Goal: Find specific page/section: Find specific page/section

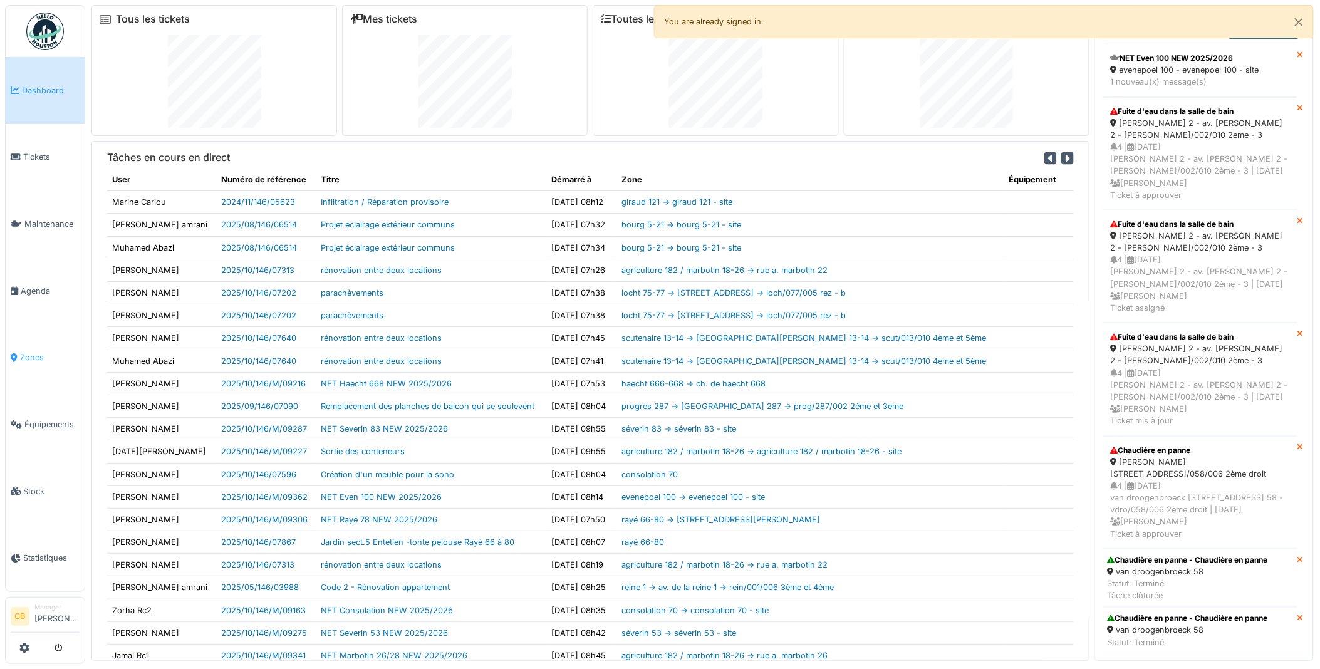
click at [39, 352] on span "Zones" at bounding box center [50, 358] width 60 height 12
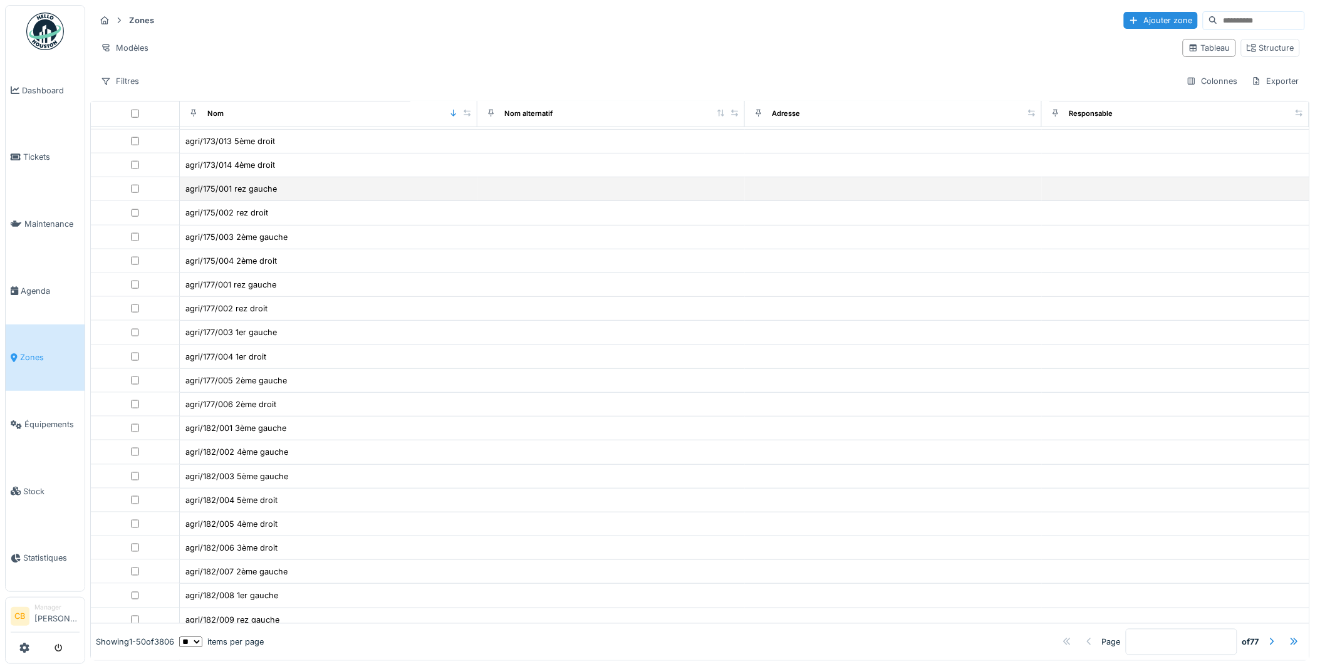
scroll to position [384, 0]
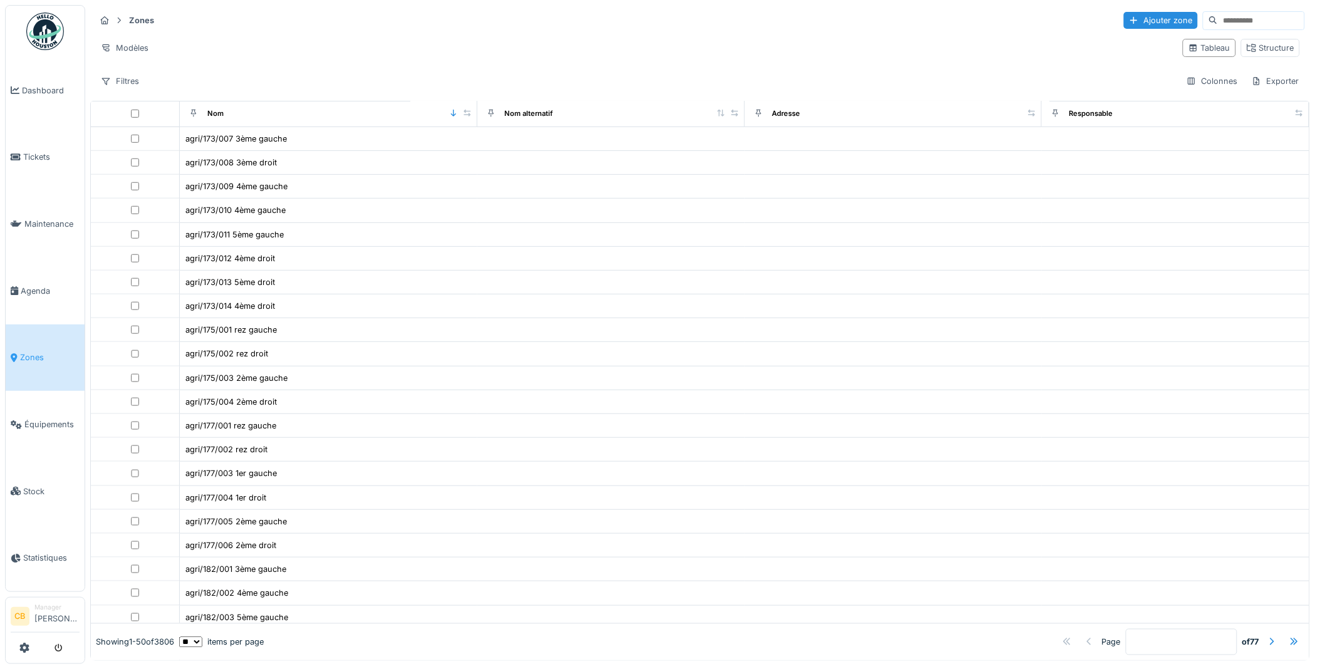
click at [1218, 18] on input at bounding box center [1261, 21] width 86 height 18
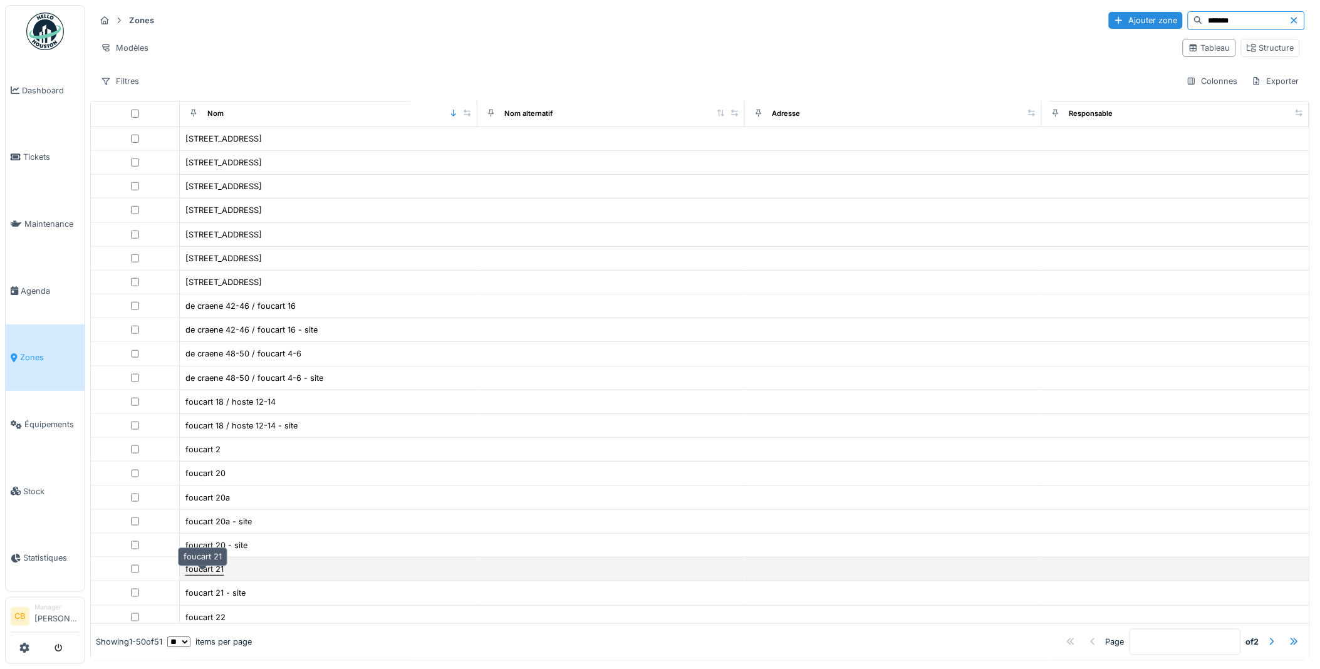
type input "*******"
click at [209, 575] on div "foucart 21" at bounding box center [204, 569] width 38 height 12
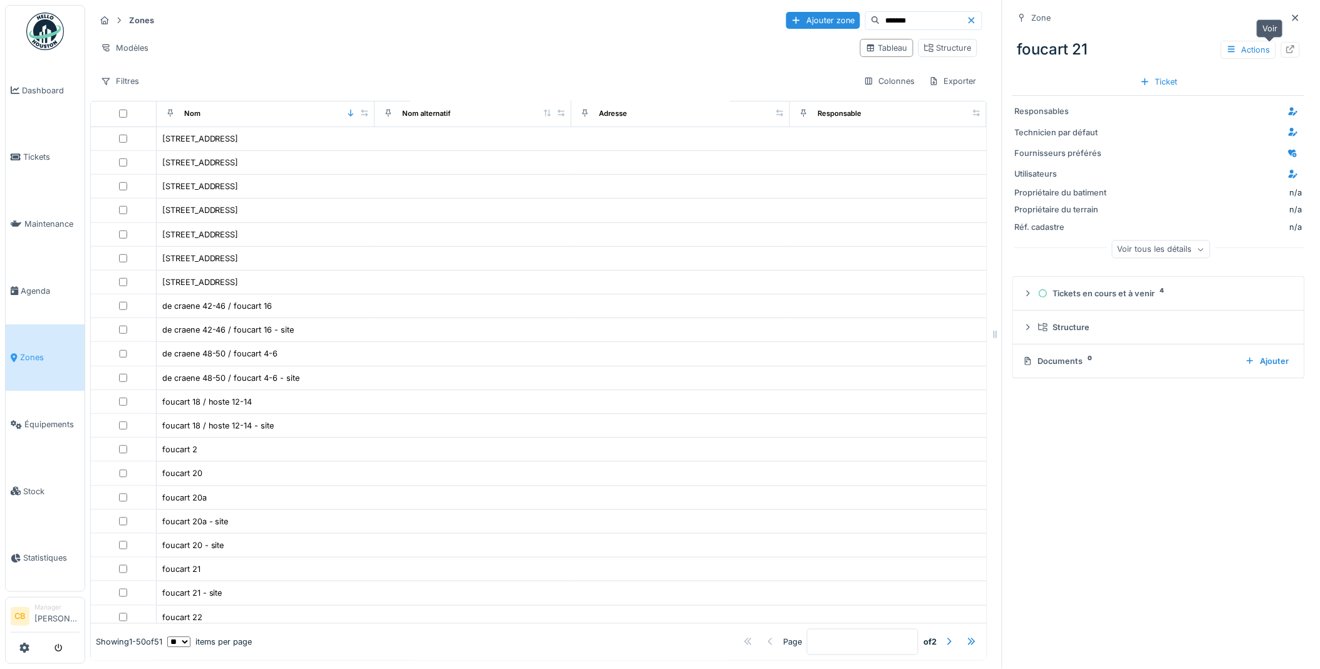
click at [1286, 48] on icon at bounding box center [1291, 49] width 10 height 8
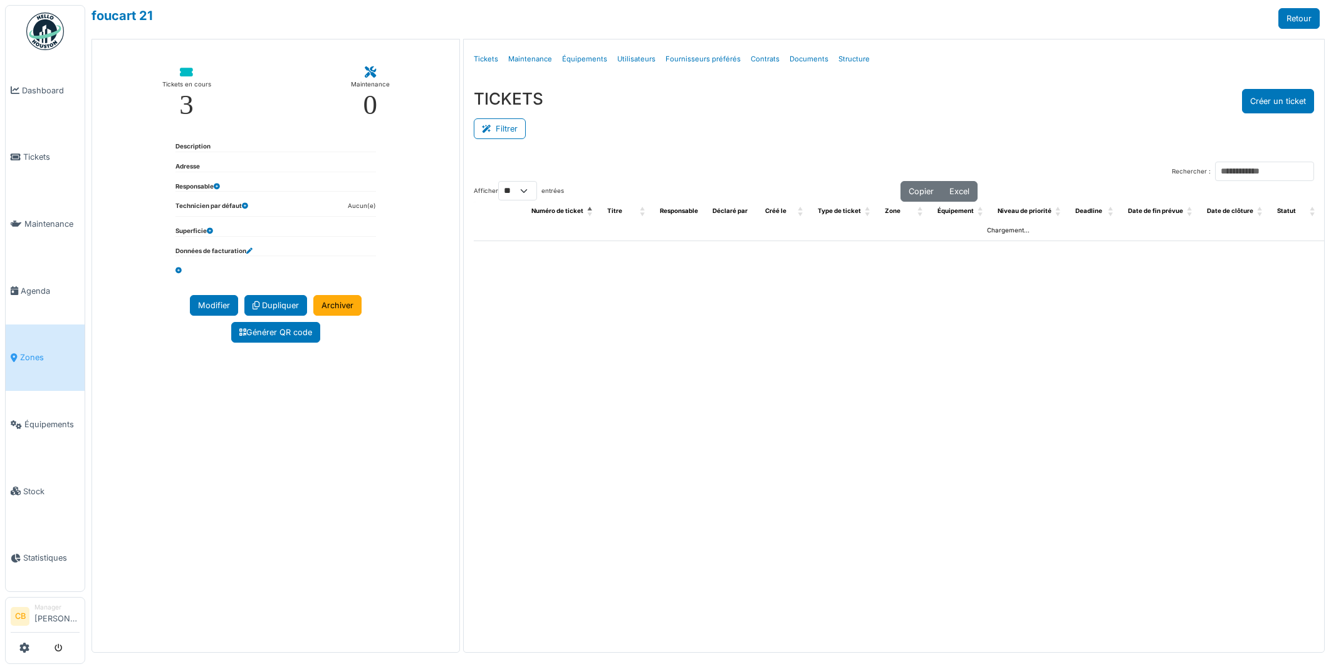
select select "**"
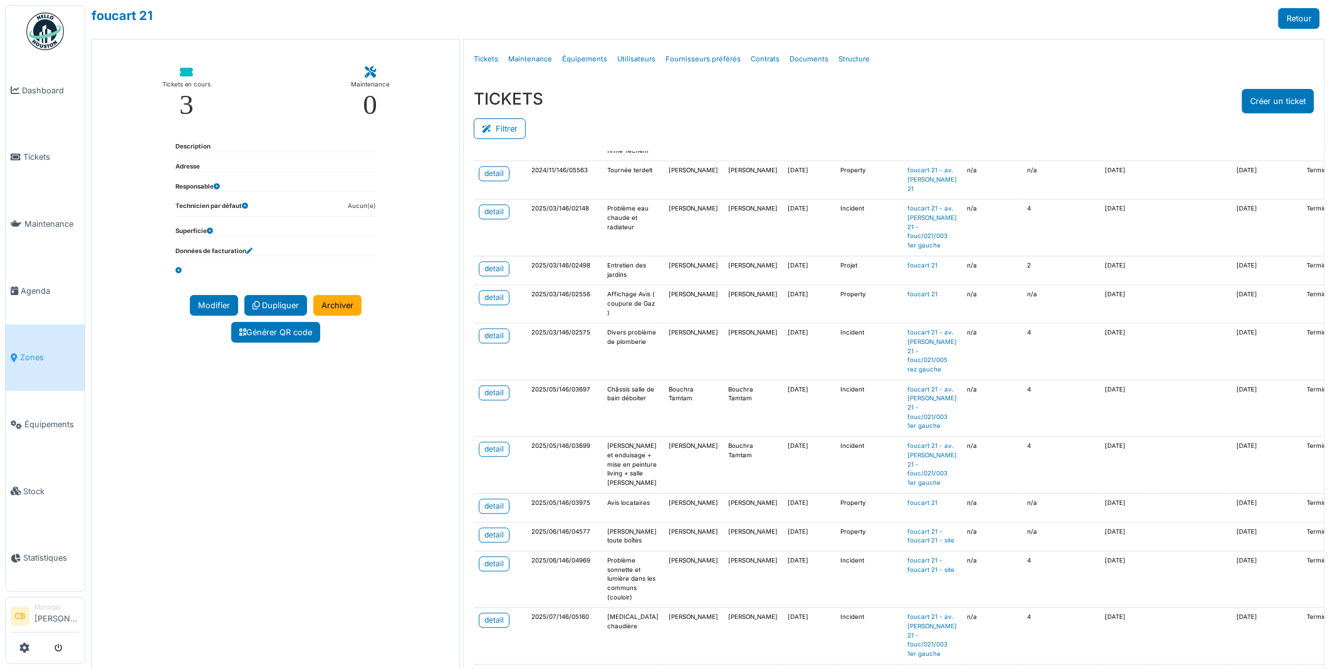
scroll to position [134, 0]
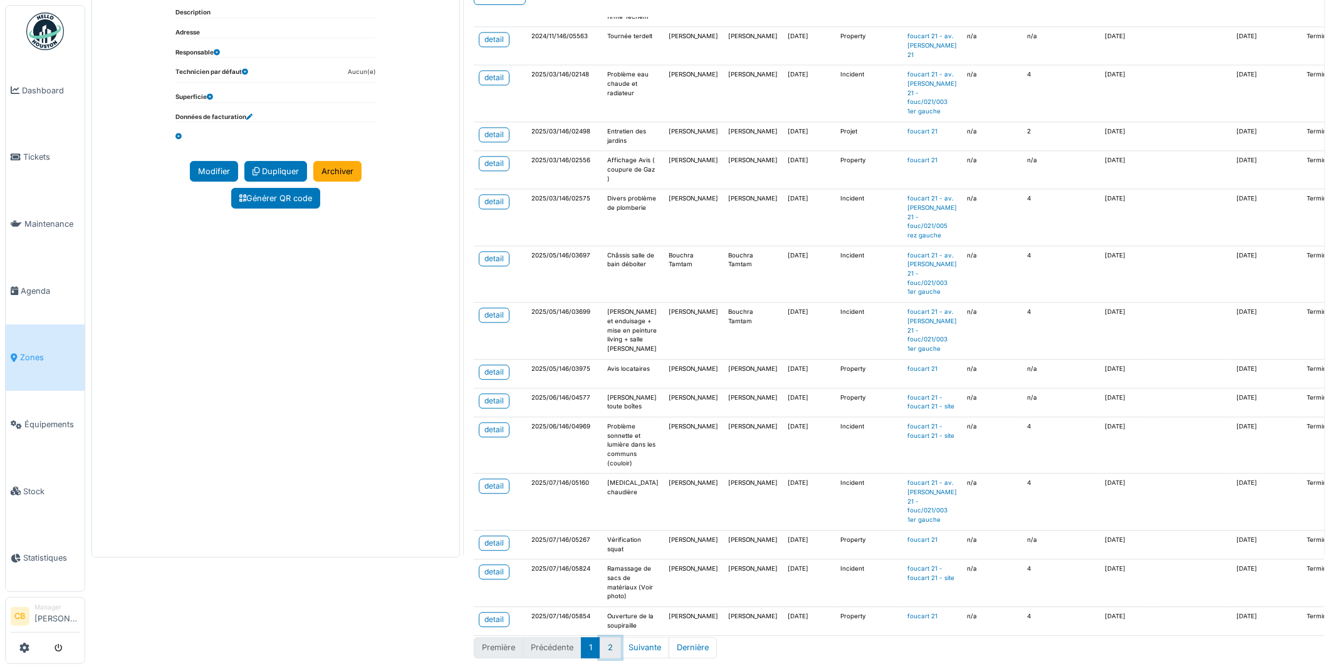
click at [604, 637] on button "2" at bounding box center [610, 647] width 21 height 21
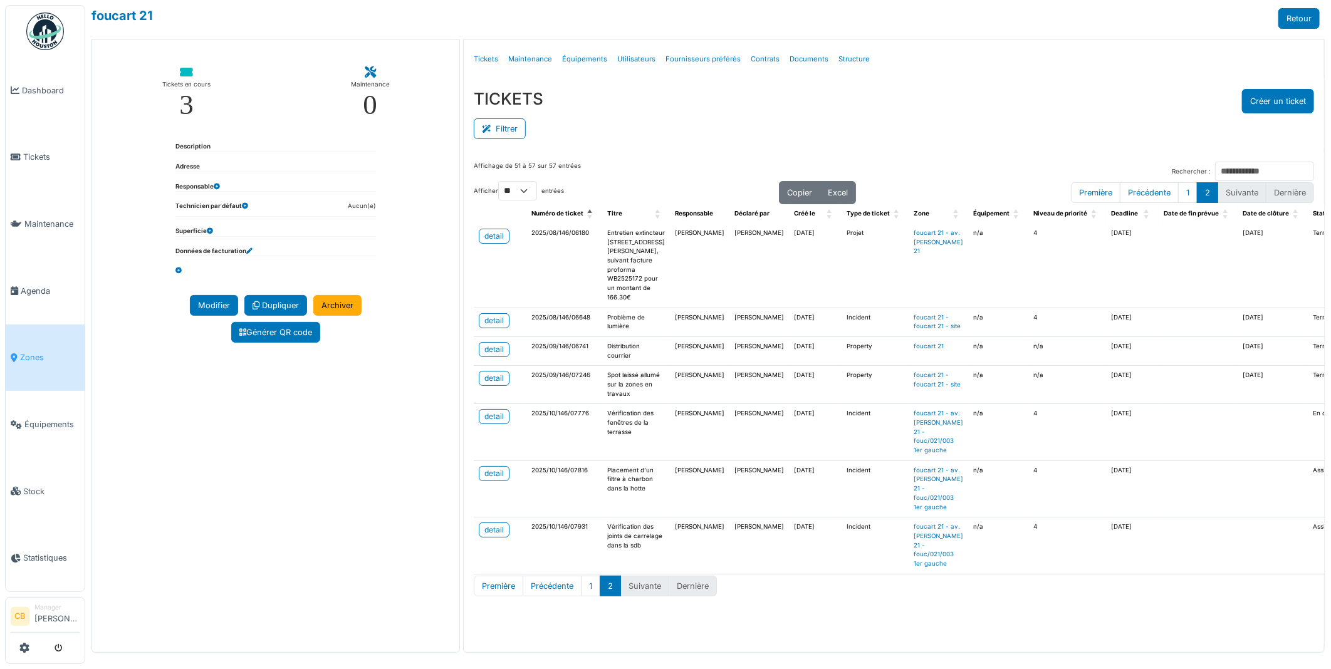
scroll to position [28, 0]
click at [491, 479] on div "detail" at bounding box center [493, 473] width 19 height 11
drag, startPoint x: 526, startPoint y: 442, endPoint x: 587, endPoint y: 447, distance: 60.4
click at [587, 447] on td "2025/10/146/07776" at bounding box center [564, 432] width 76 height 56
drag, startPoint x: 587, startPoint y: 447, endPoint x: 572, endPoint y: 461, distance: 20.0
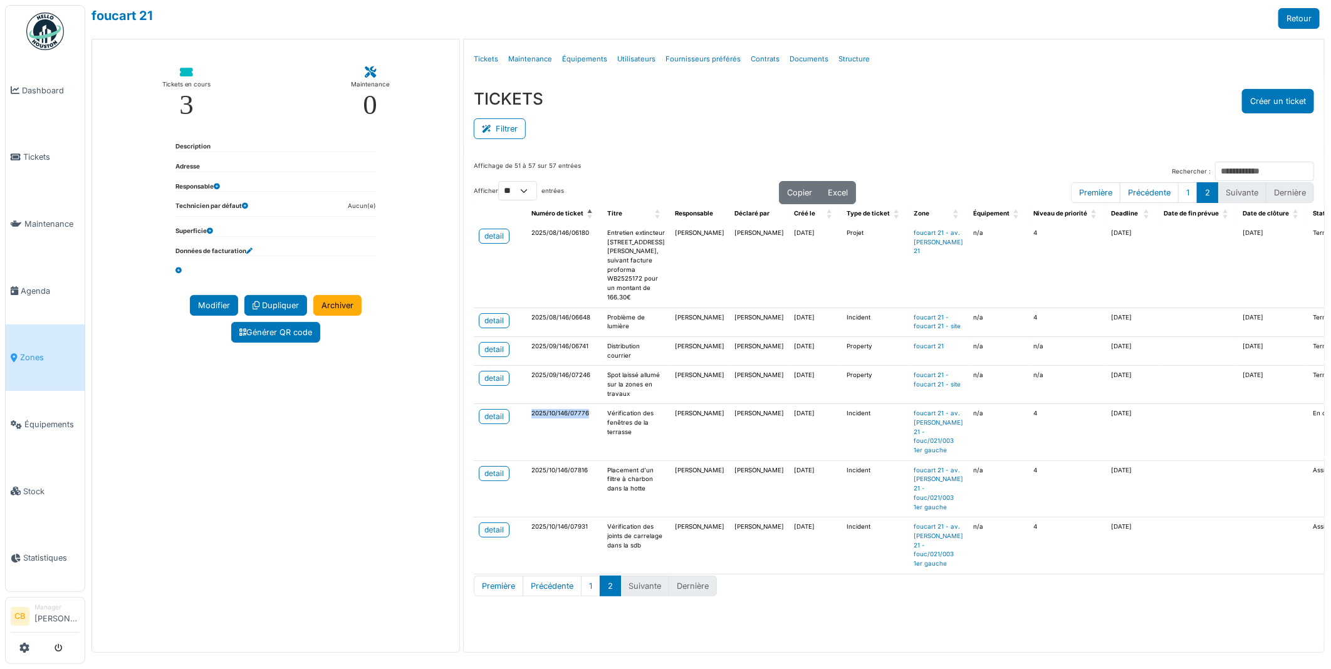
click at [572, 461] on td "2025/10/146/07776" at bounding box center [564, 432] width 76 height 56
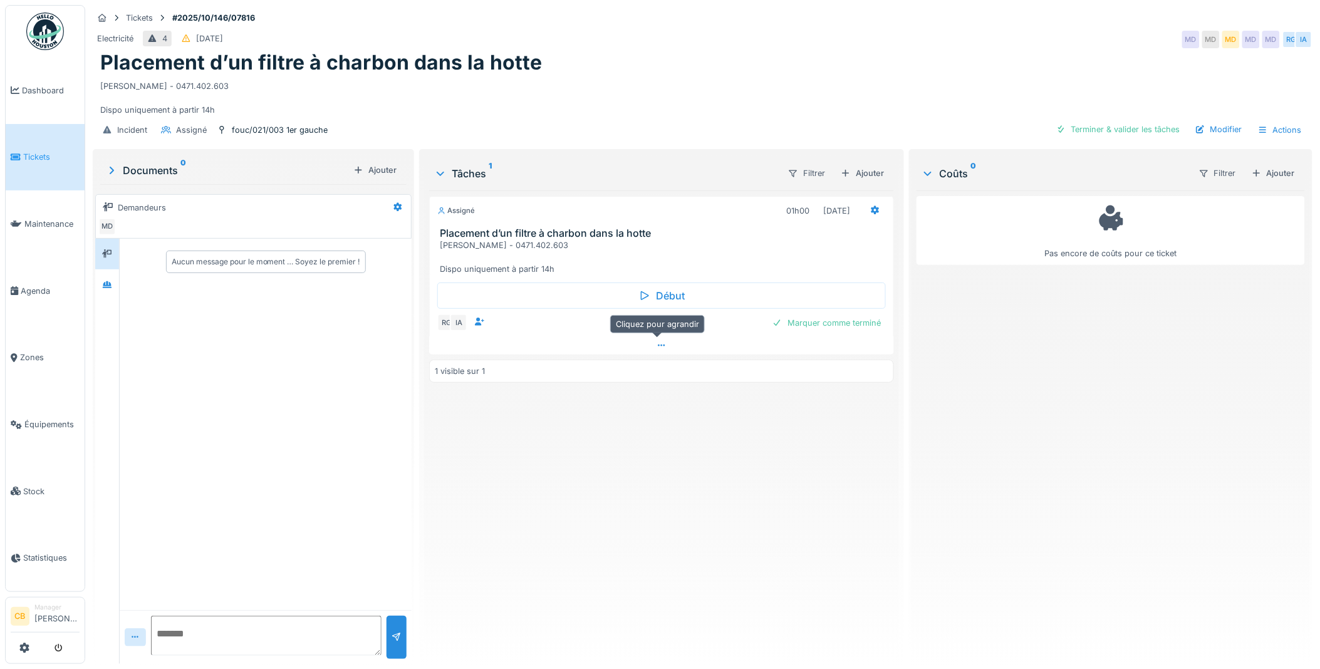
click at [667, 345] on div at bounding box center [661, 346] width 465 height 18
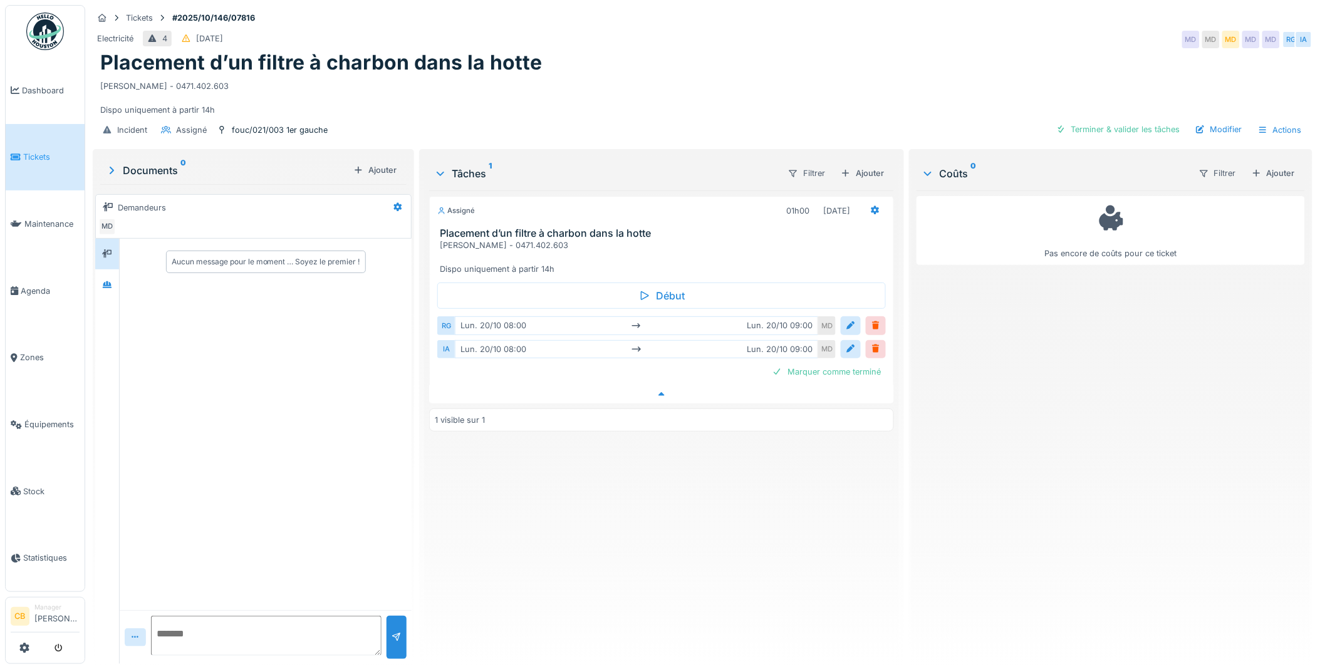
scroll to position [10, 0]
